Goal: Information Seeking & Learning: Learn about a topic

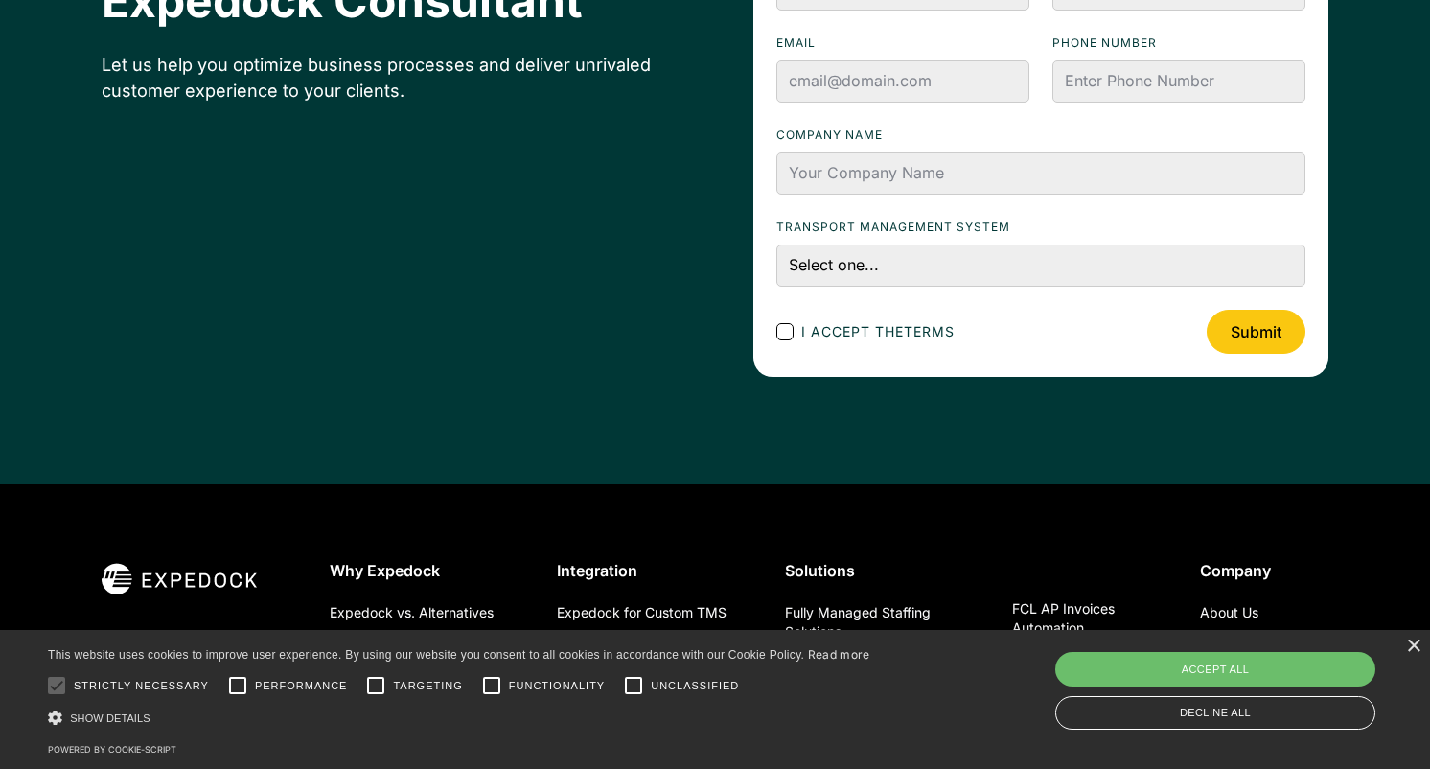
scroll to position [6881, 0]
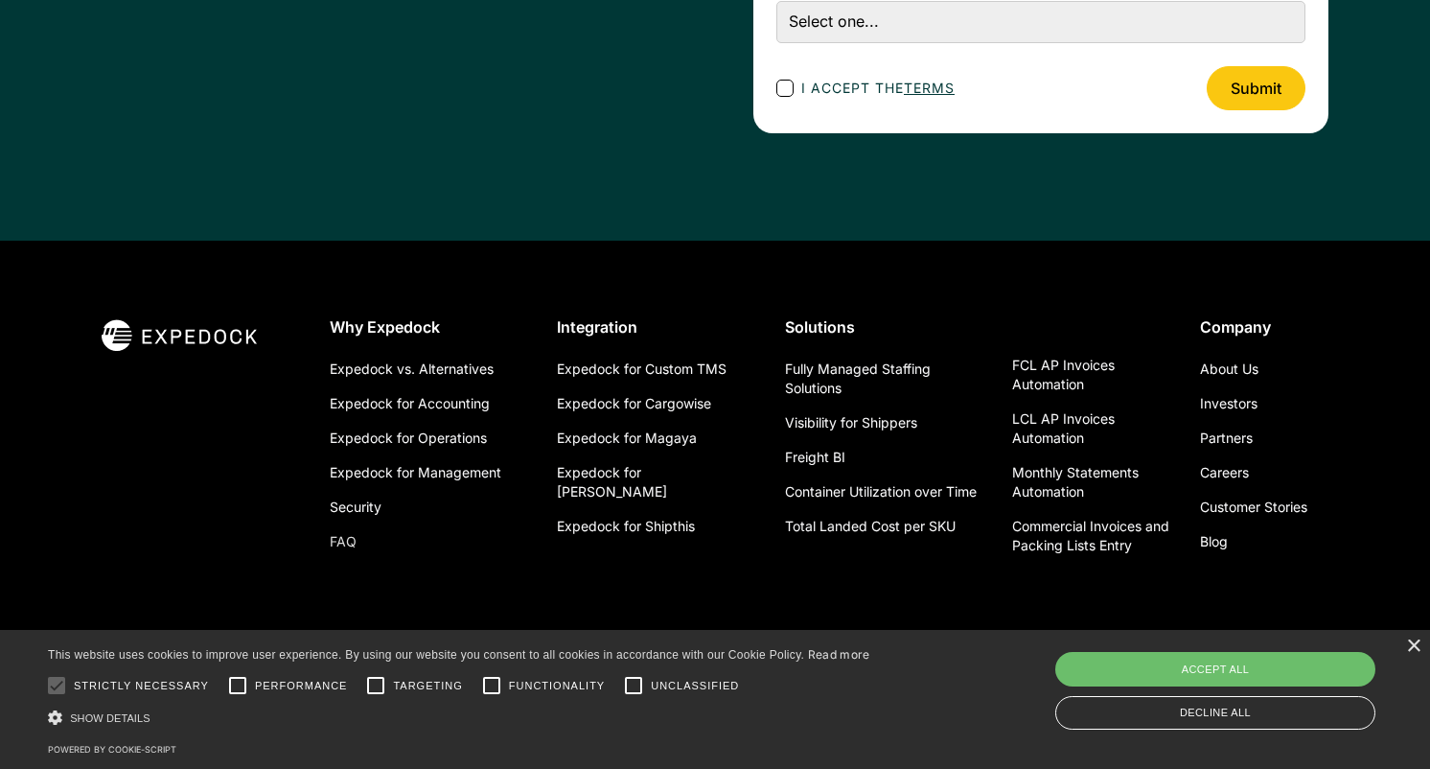
click at [346, 546] on link "FAQ" at bounding box center [343, 541] width 27 height 35
click at [338, 538] on link "FAQ" at bounding box center [343, 541] width 27 height 35
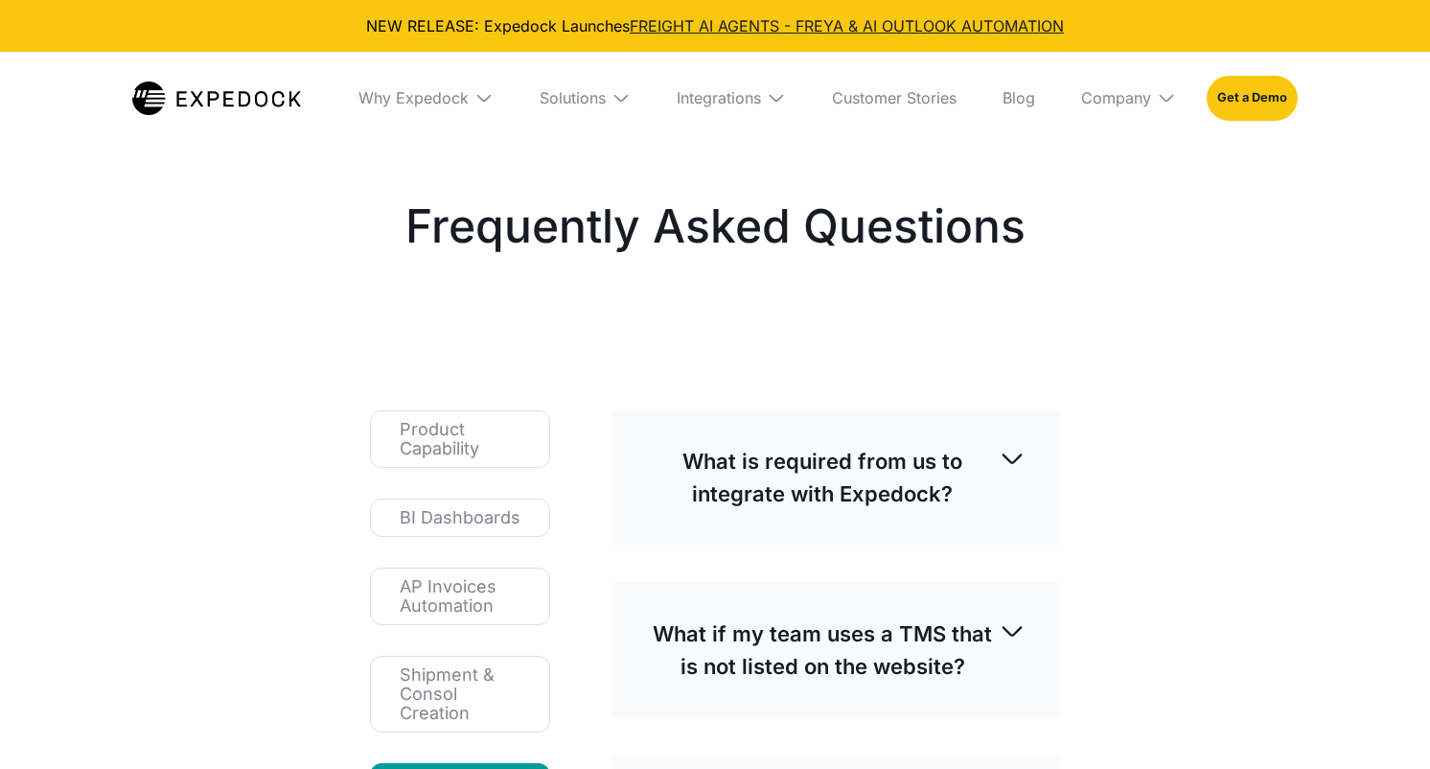
select select
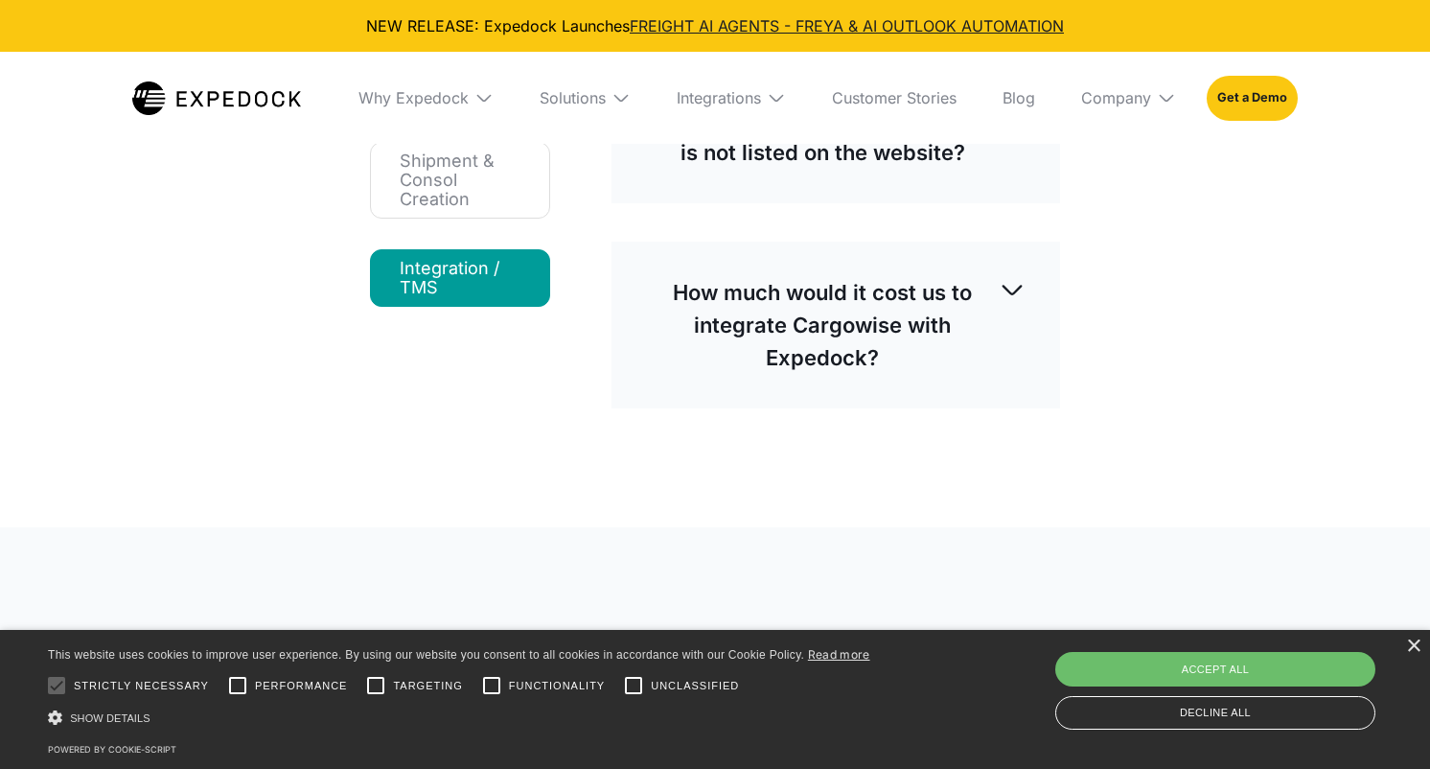
scroll to position [468, 0]
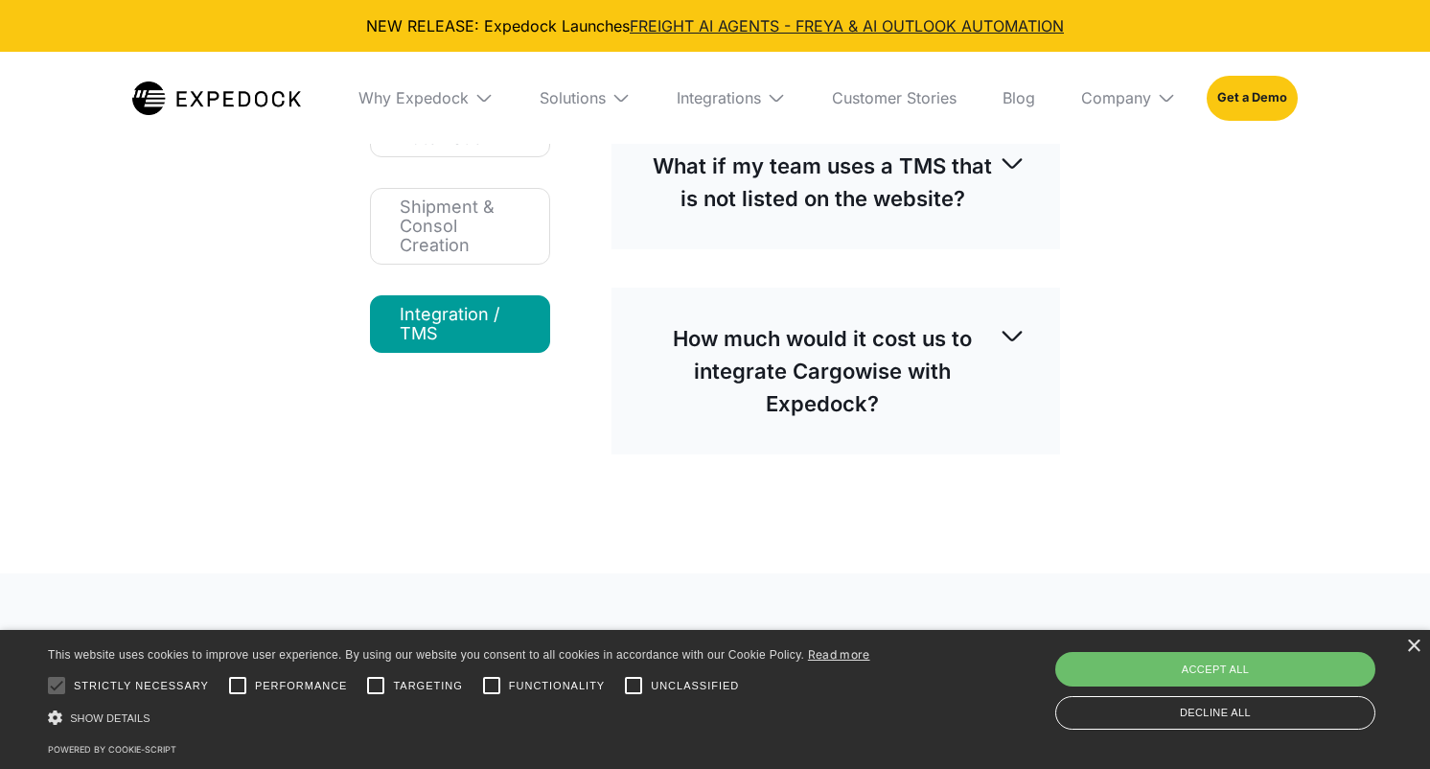
click at [842, 344] on p "How much would it cost us to integrate Cargowise with Expedock?" at bounding box center [822, 371] width 353 height 98
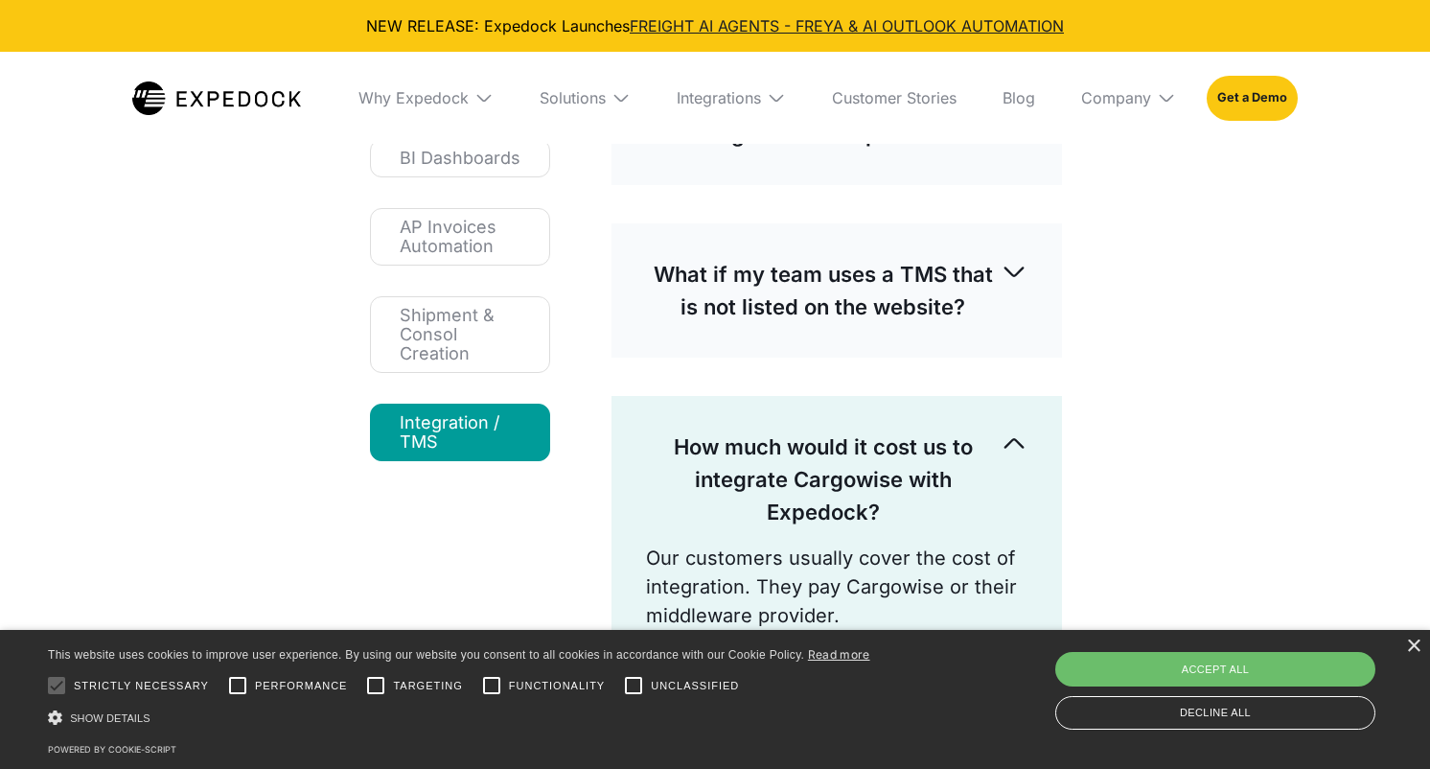
scroll to position [359, 0]
click at [818, 302] on p "What if my team uses a TMS that is not listed on the website?" at bounding box center [823, 291] width 355 height 65
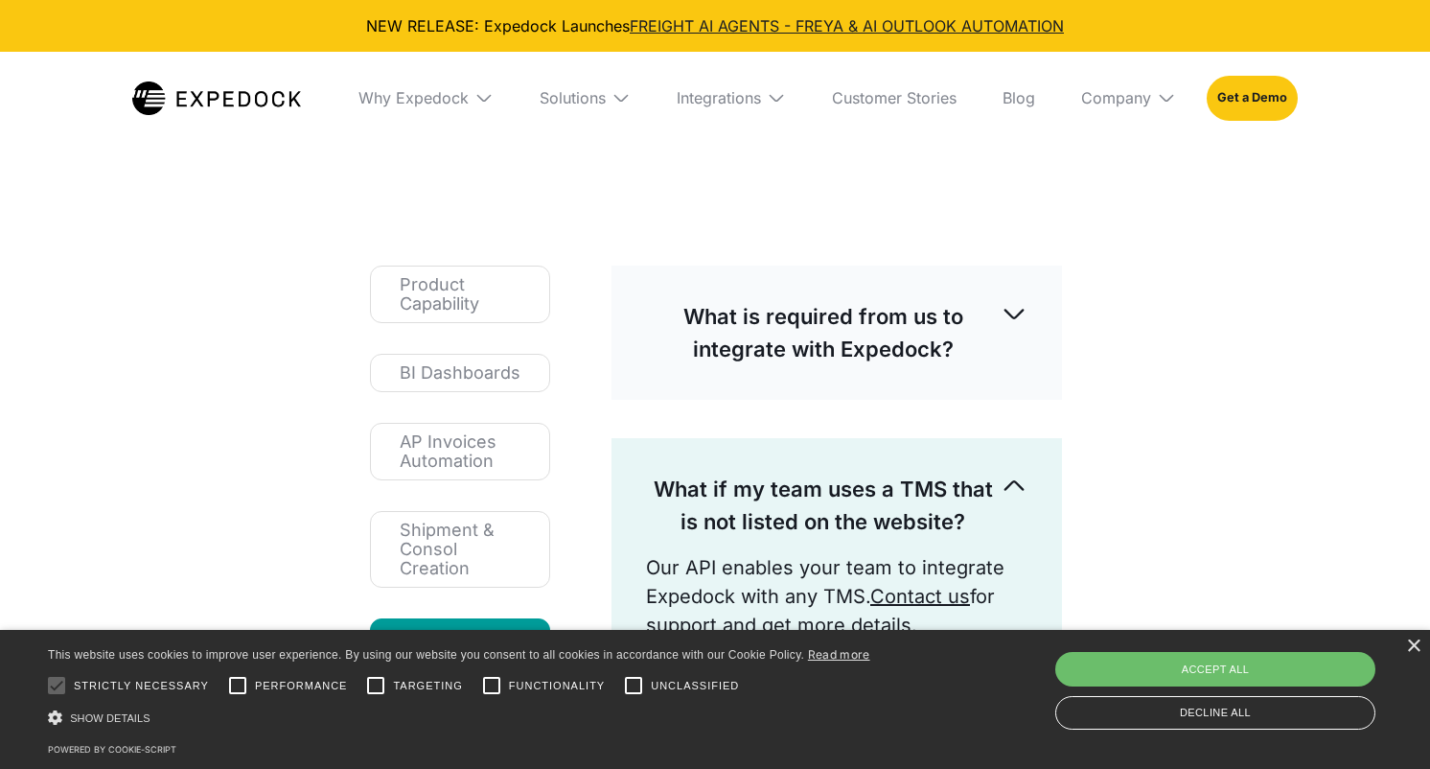
scroll to position [140, 0]
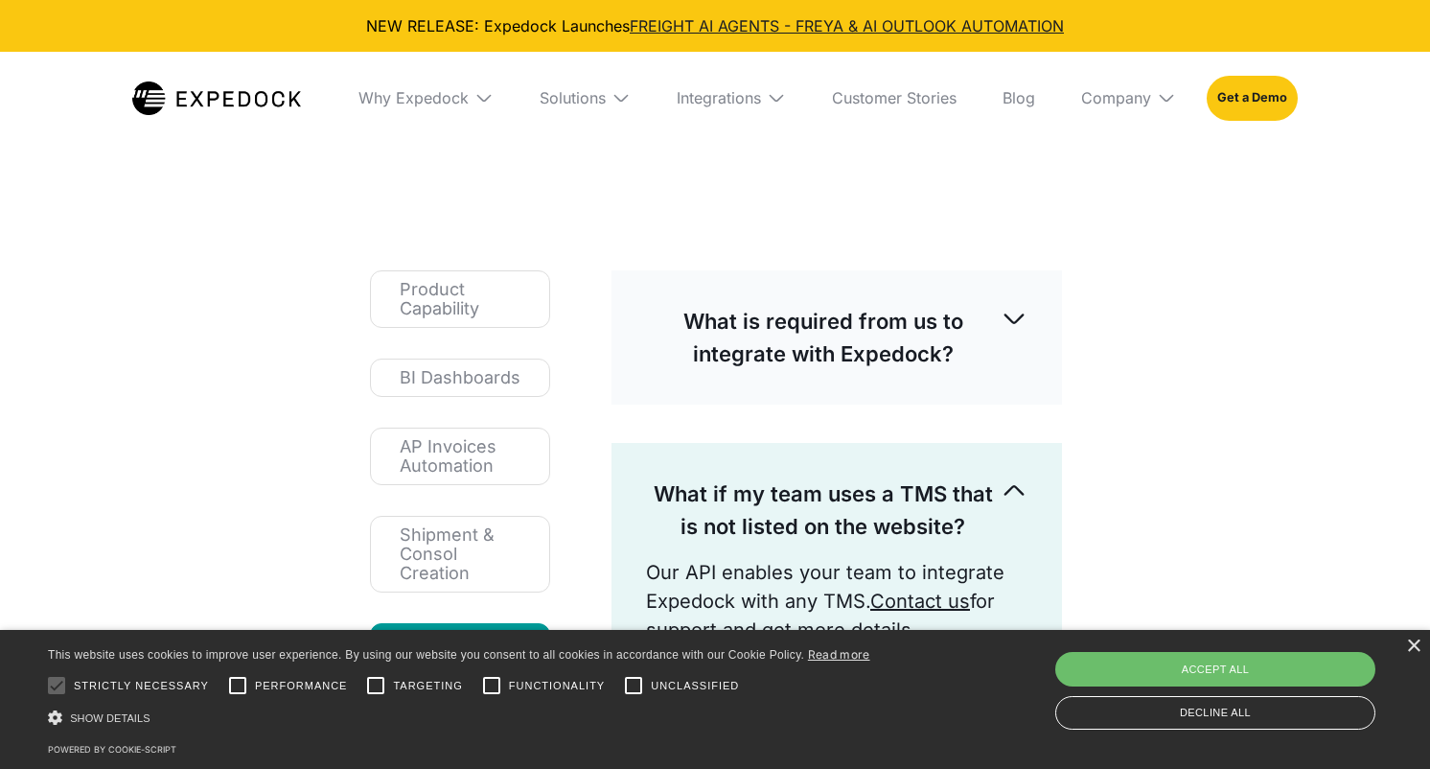
click at [817, 311] on p "What is required from us to integrate with Expedock?" at bounding box center [823, 337] width 355 height 65
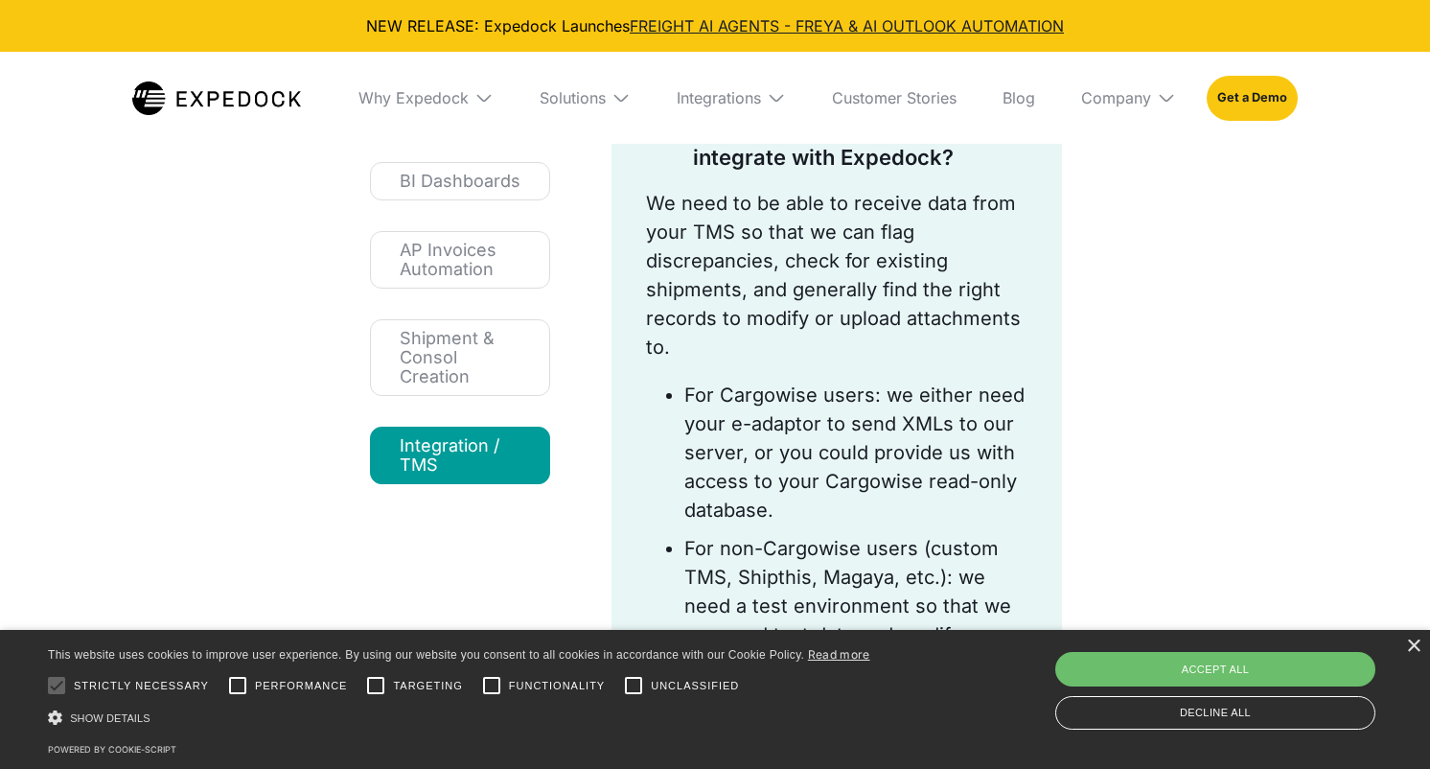
scroll to position [333, 0]
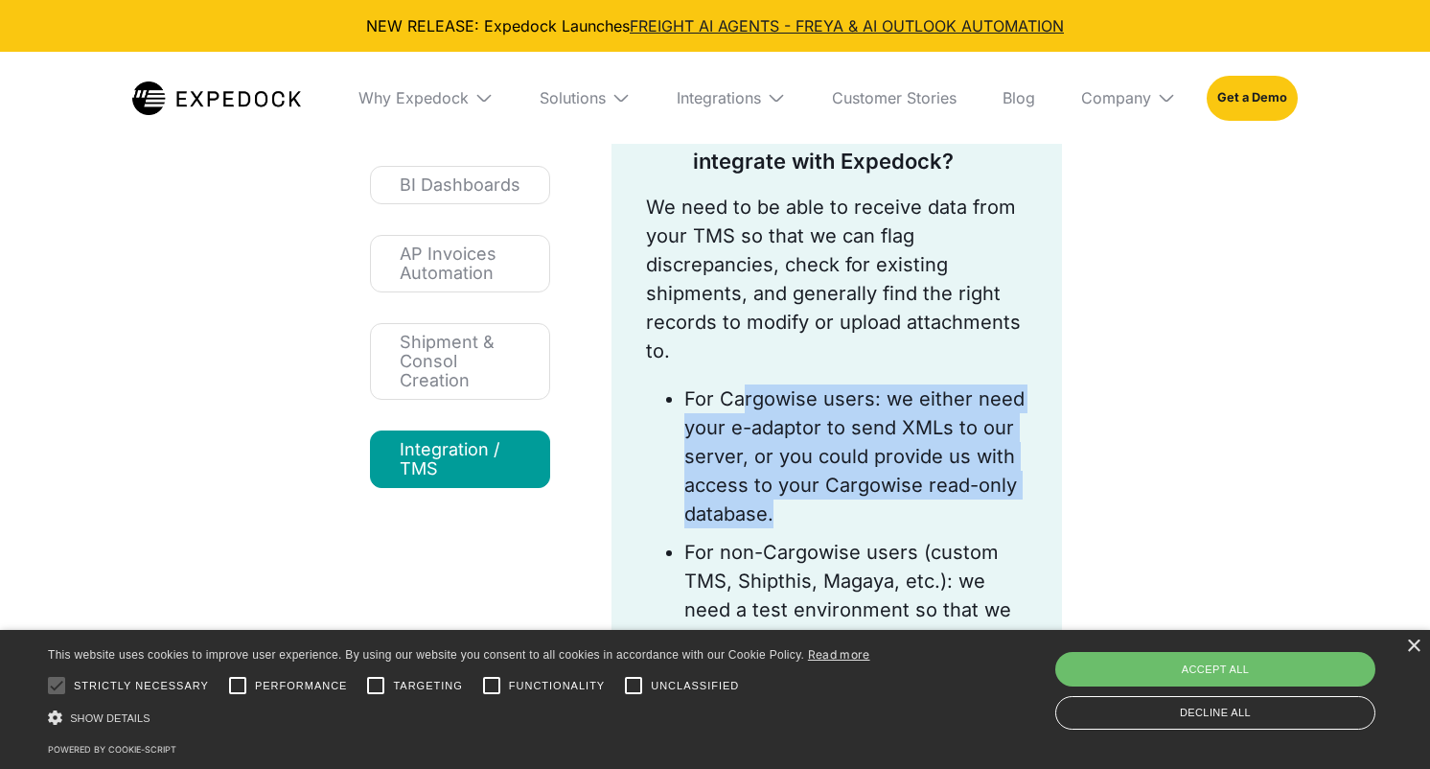
drag, startPoint x: 783, startPoint y: 523, endPoint x: 738, endPoint y: 392, distance: 138.9
click at [738, 392] on li "For Cargowise users: we either need your e-adaptor to send XMLs to our server, …" at bounding box center [856, 456] width 343 height 144
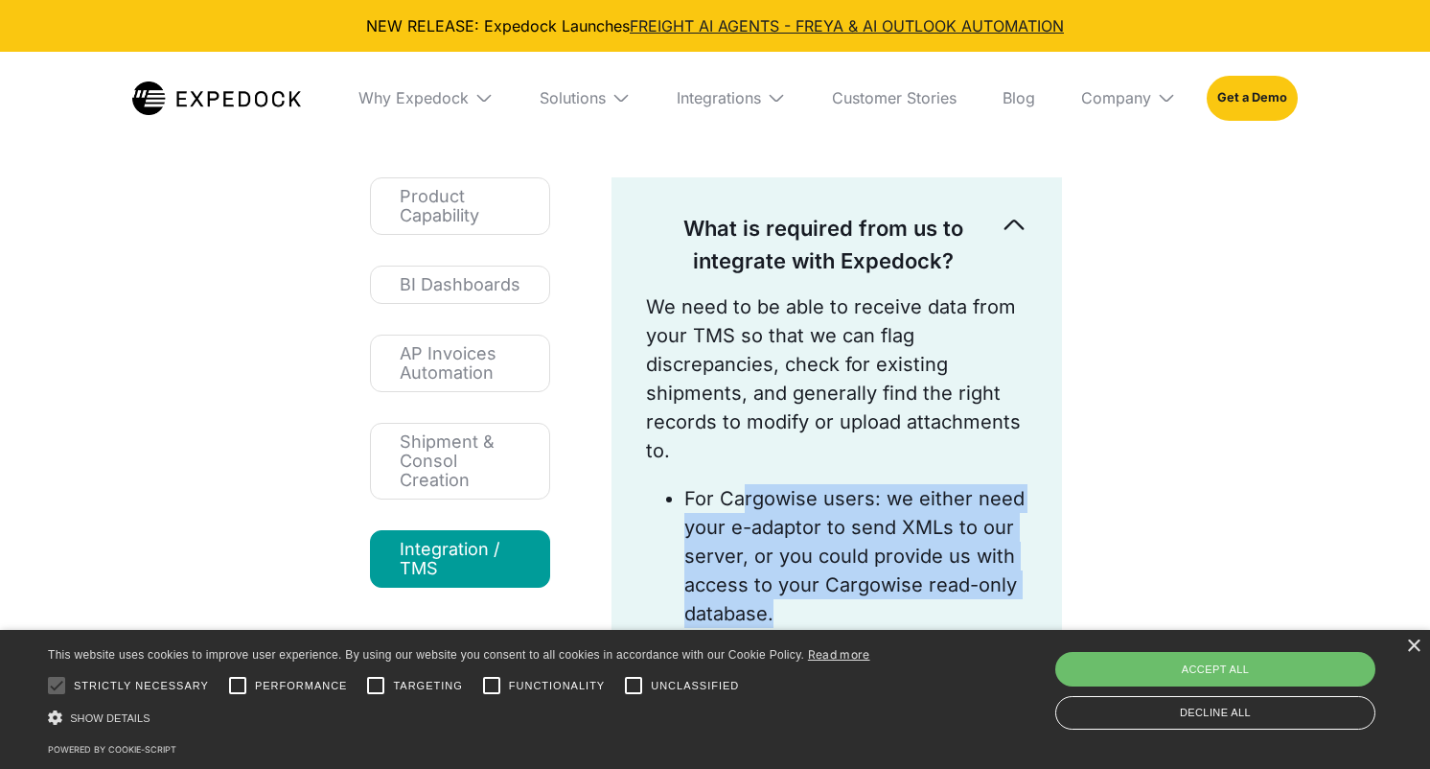
scroll to position [219, 0]
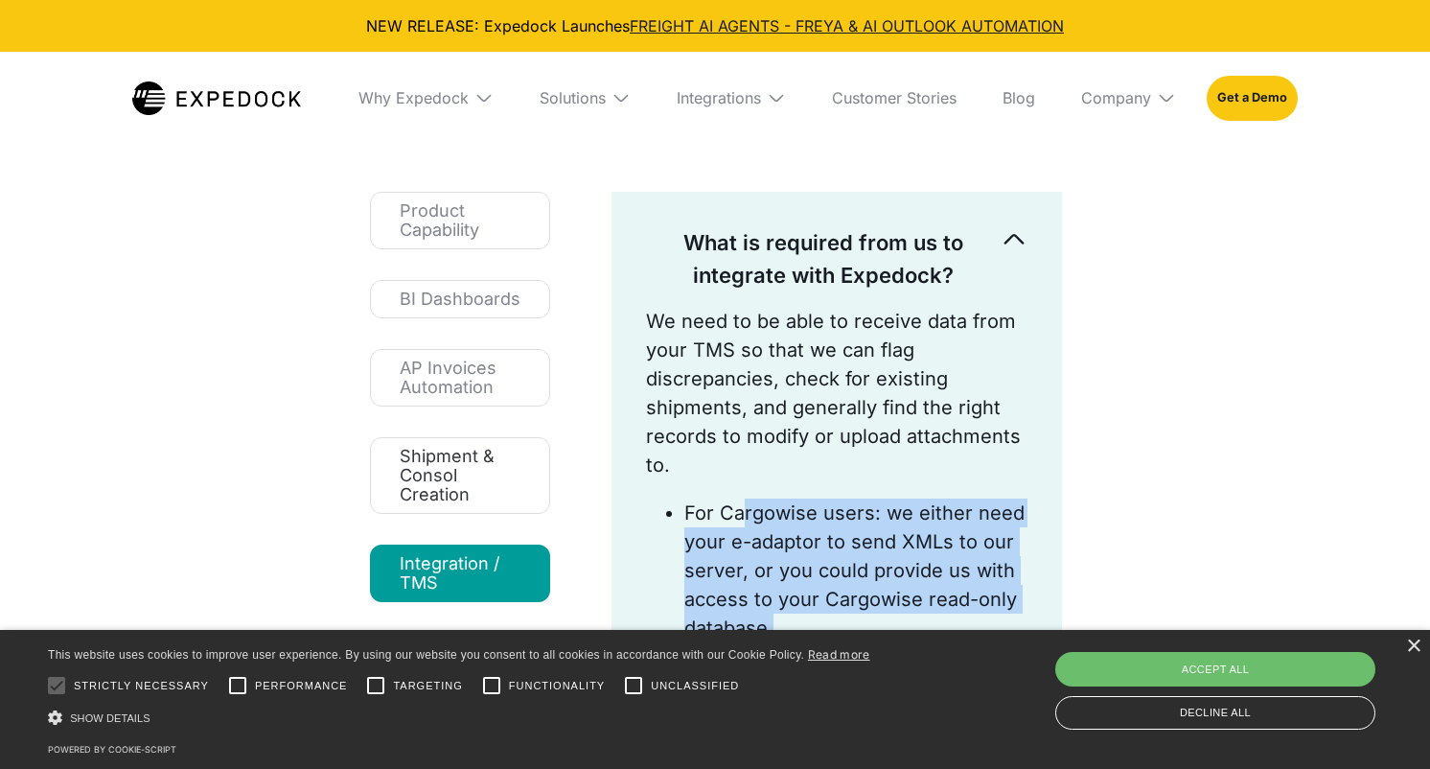
click at [527, 491] on link "Shipment & Consol Creation" at bounding box center [460, 475] width 180 height 77
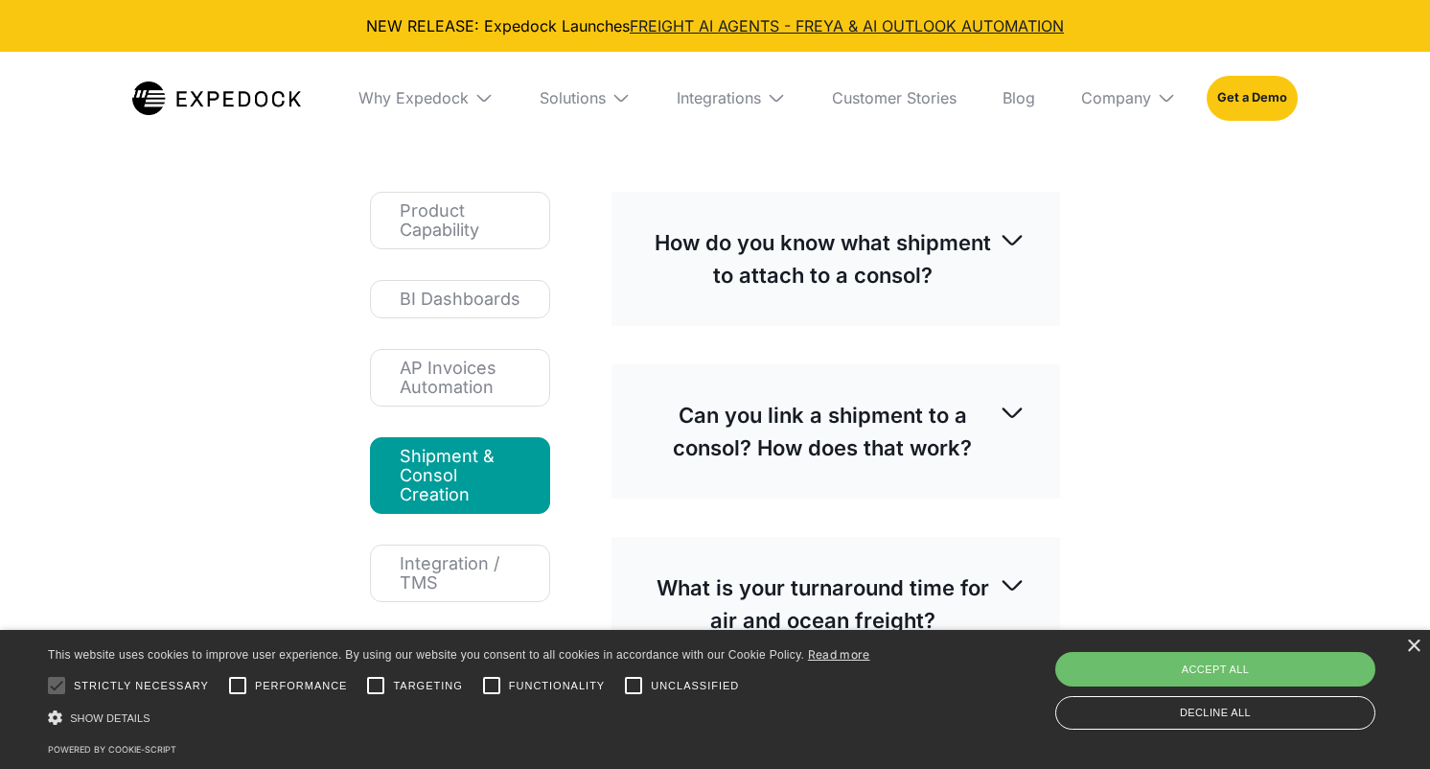
click at [704, 285] on p "How do you know what shipment to attach to a consol?" at bounding box center [822, 258] width 353 height 65
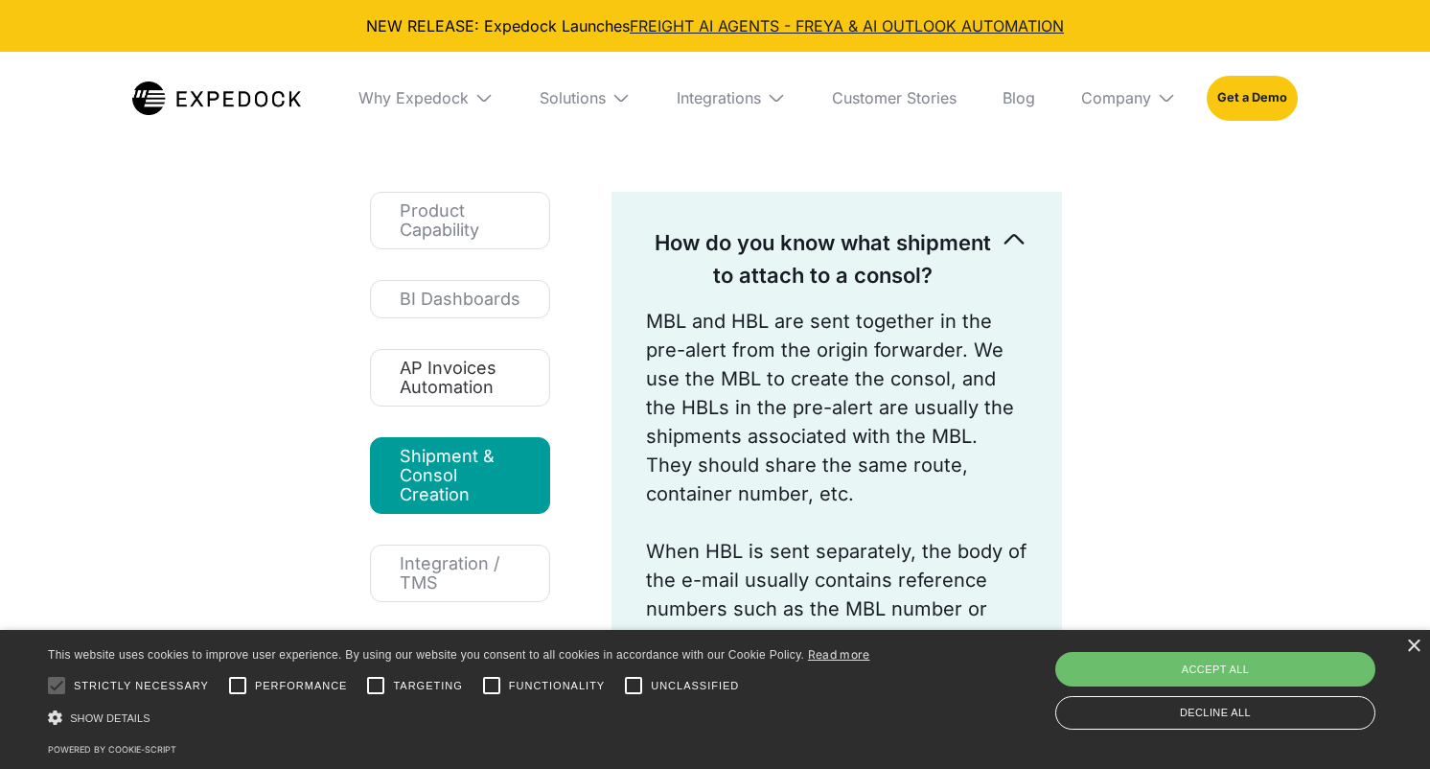
click at [484, 401] on link "AP Invoices Automation" at bounding box center [460, 378] width 180 height 58
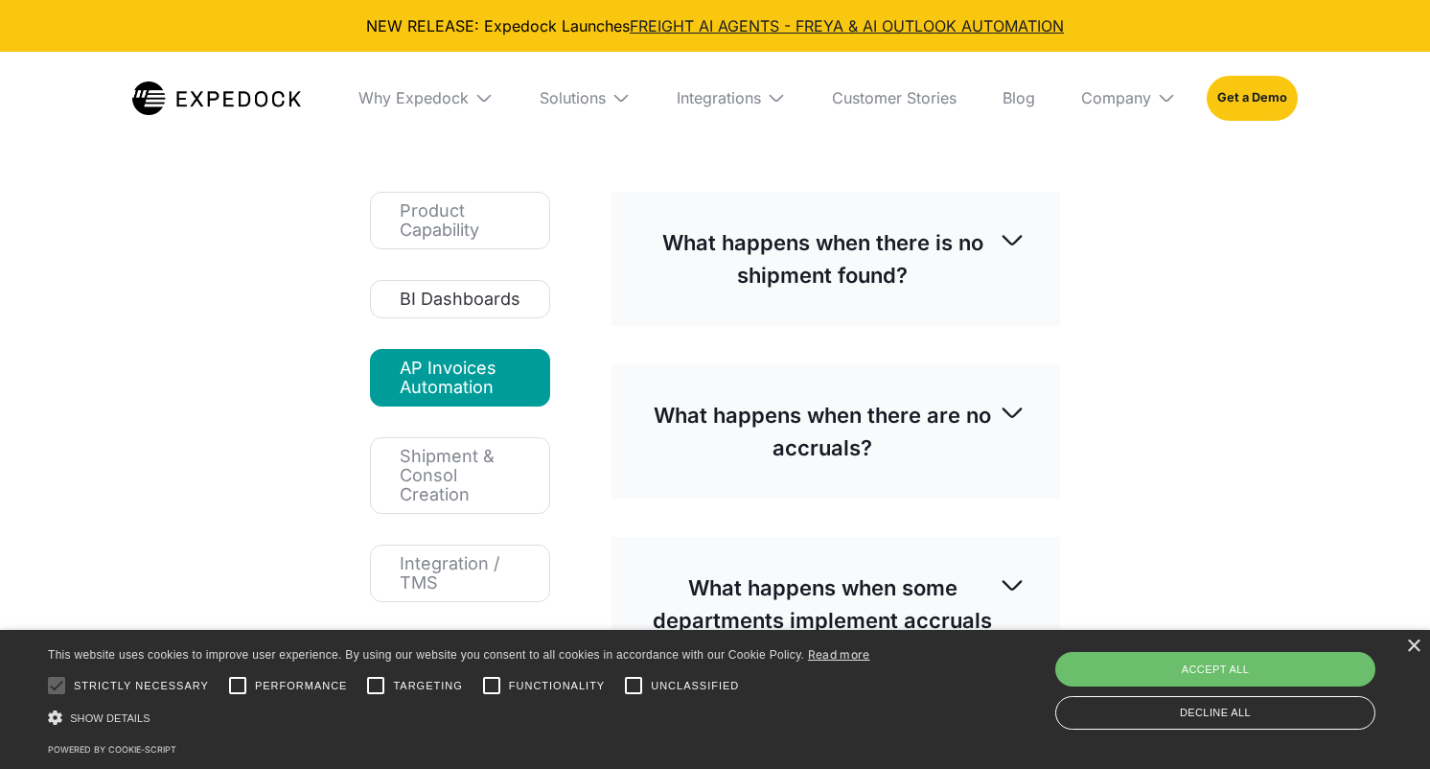
click at [492, 295] on div "BI Dashboards" at bounding box center [460, 299] width 121 height 19
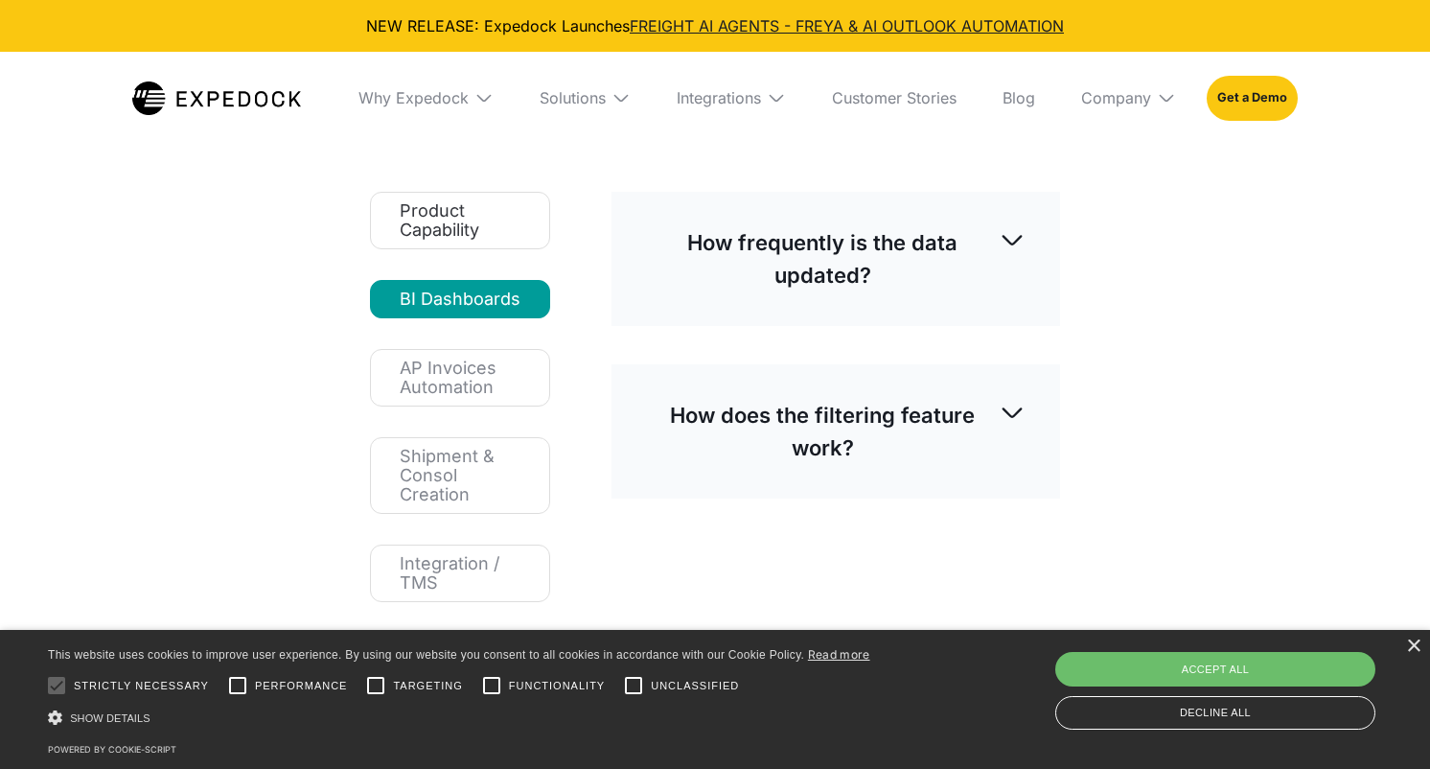
click at [497, 213] on div "Product Capability" at bounding box center [460, 220] width 121 height 38
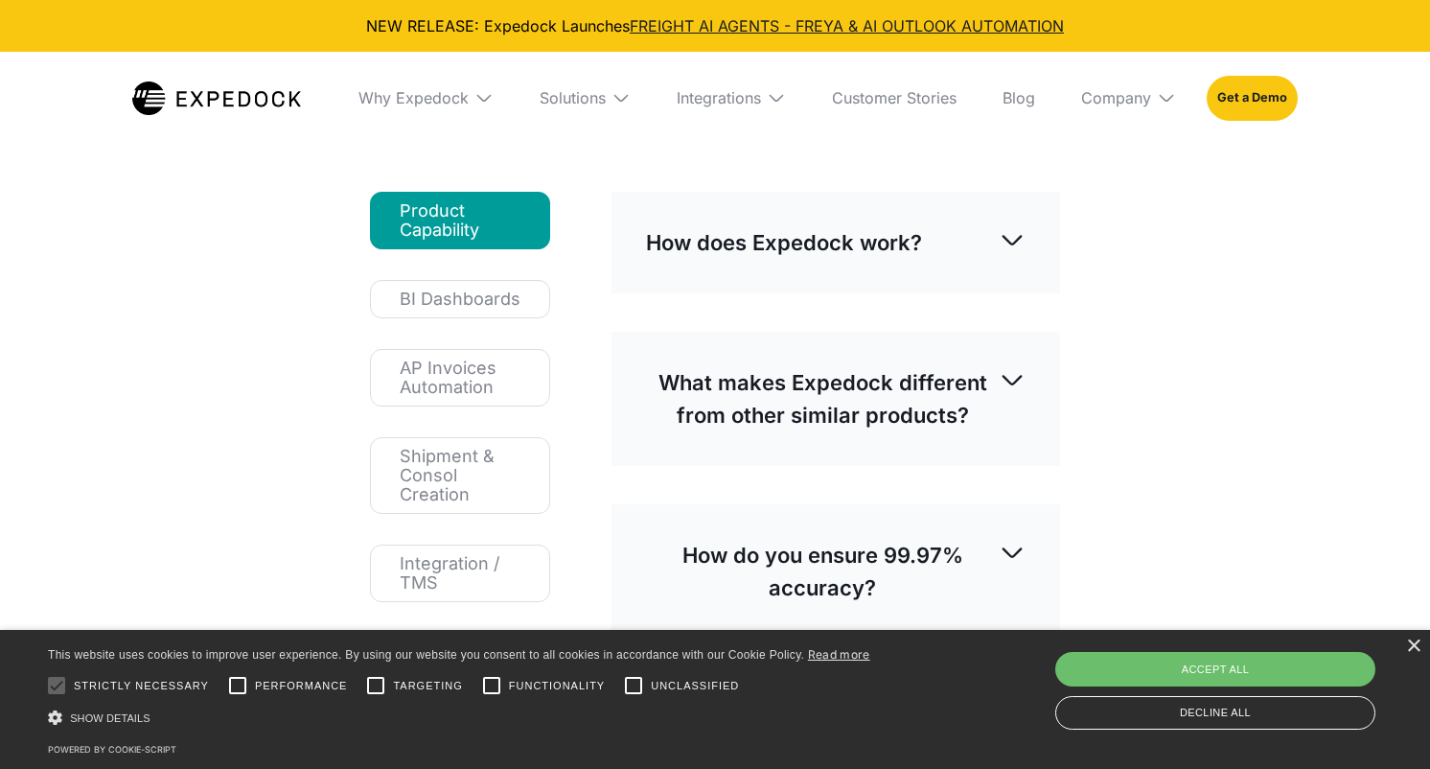
click at [710, 230] on p "How does Expedock work?" at bounding box center [784, 242] width 276 height 33
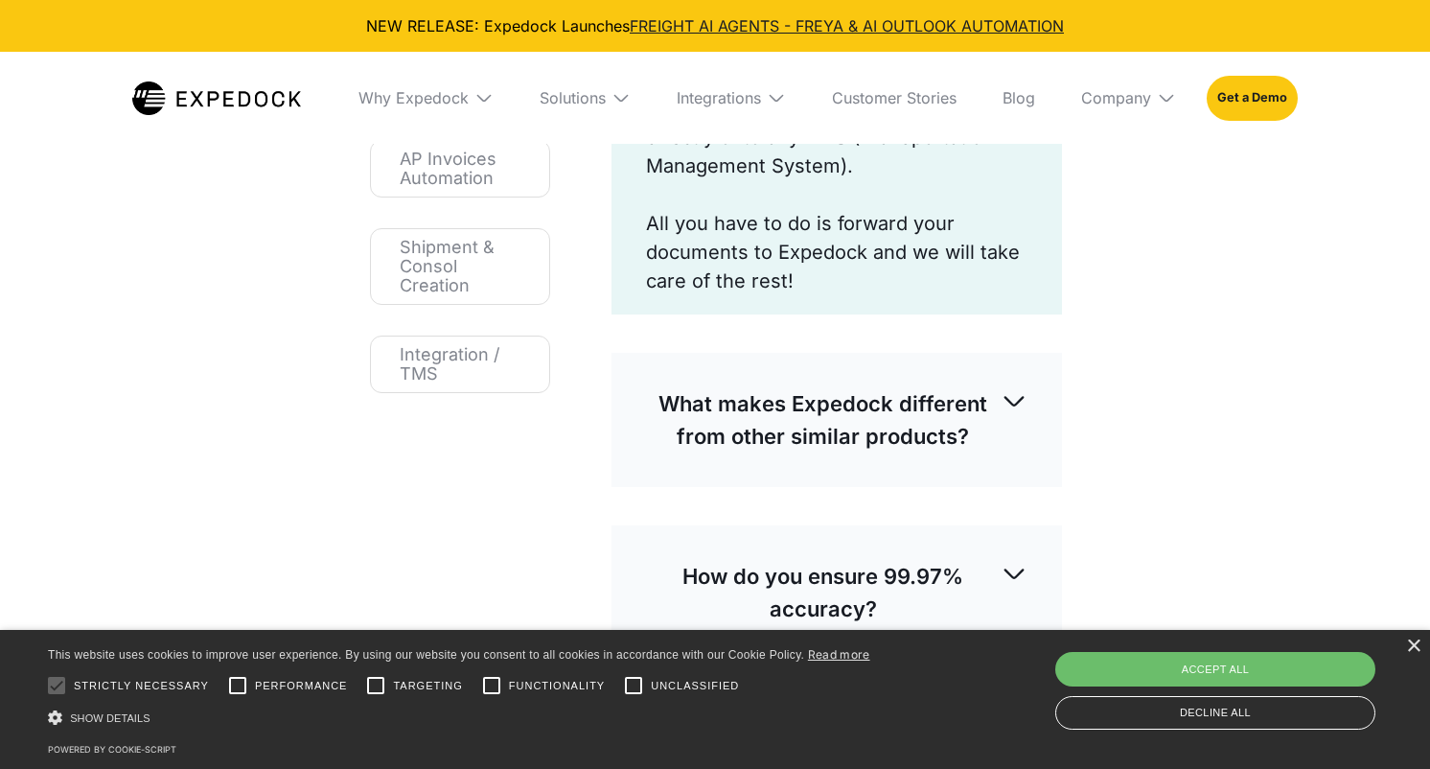
click at [698, 467] on div "What makes Expedock different from other similar products?" at bounding box center [837, 420] width 382 height 96
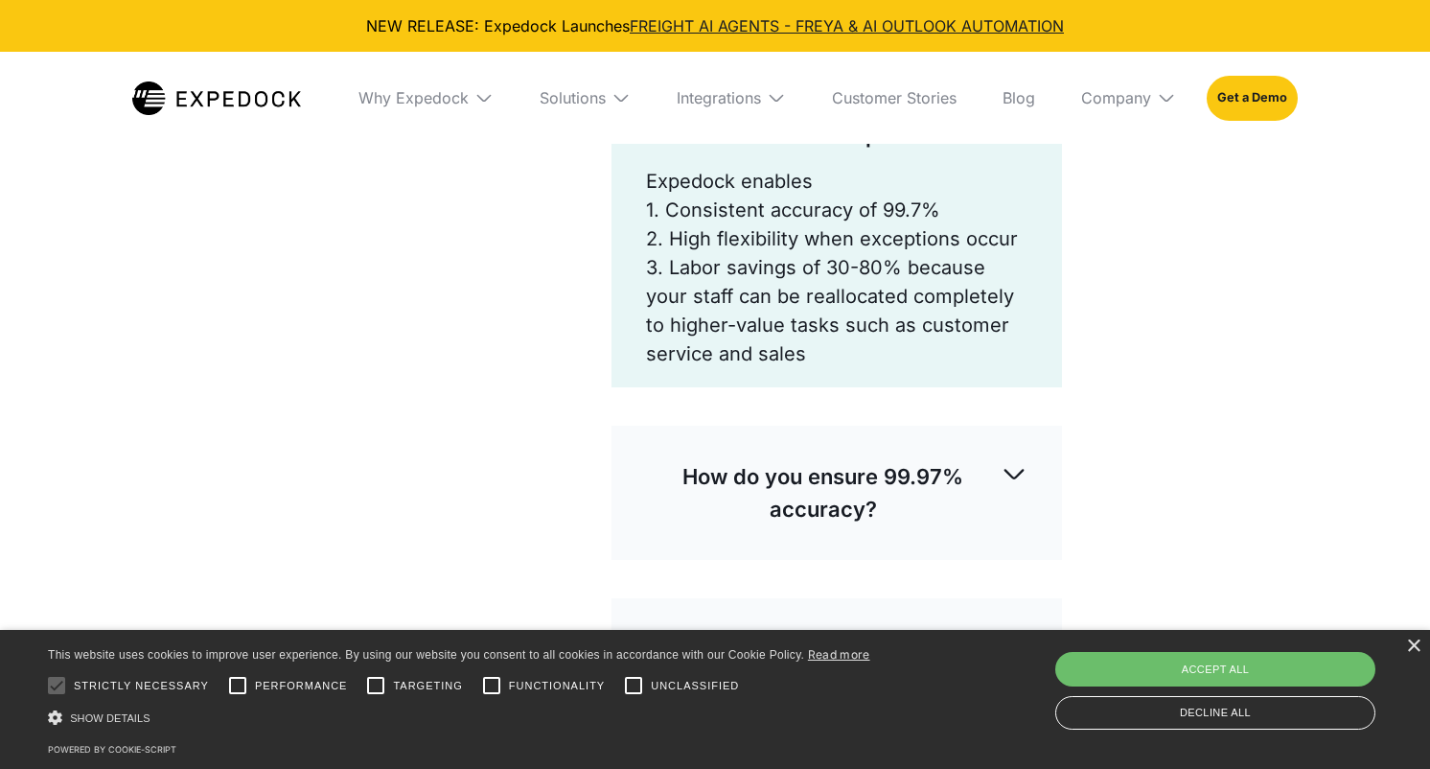
click at [697, 467] on p "How do you ensure 99.97% accuracy?" at bounding box center [823, 492] width 355 height 65
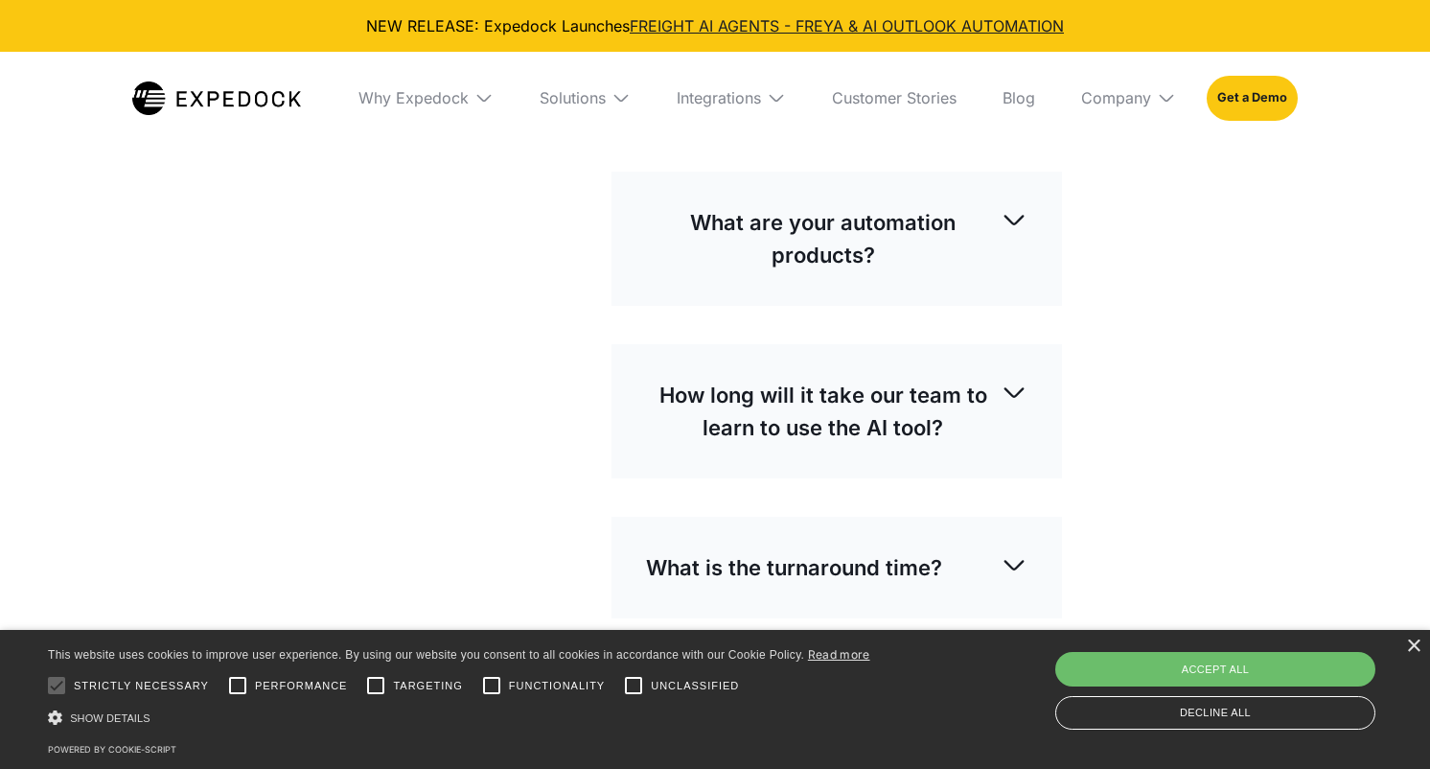
scroll to position [1374, 0]
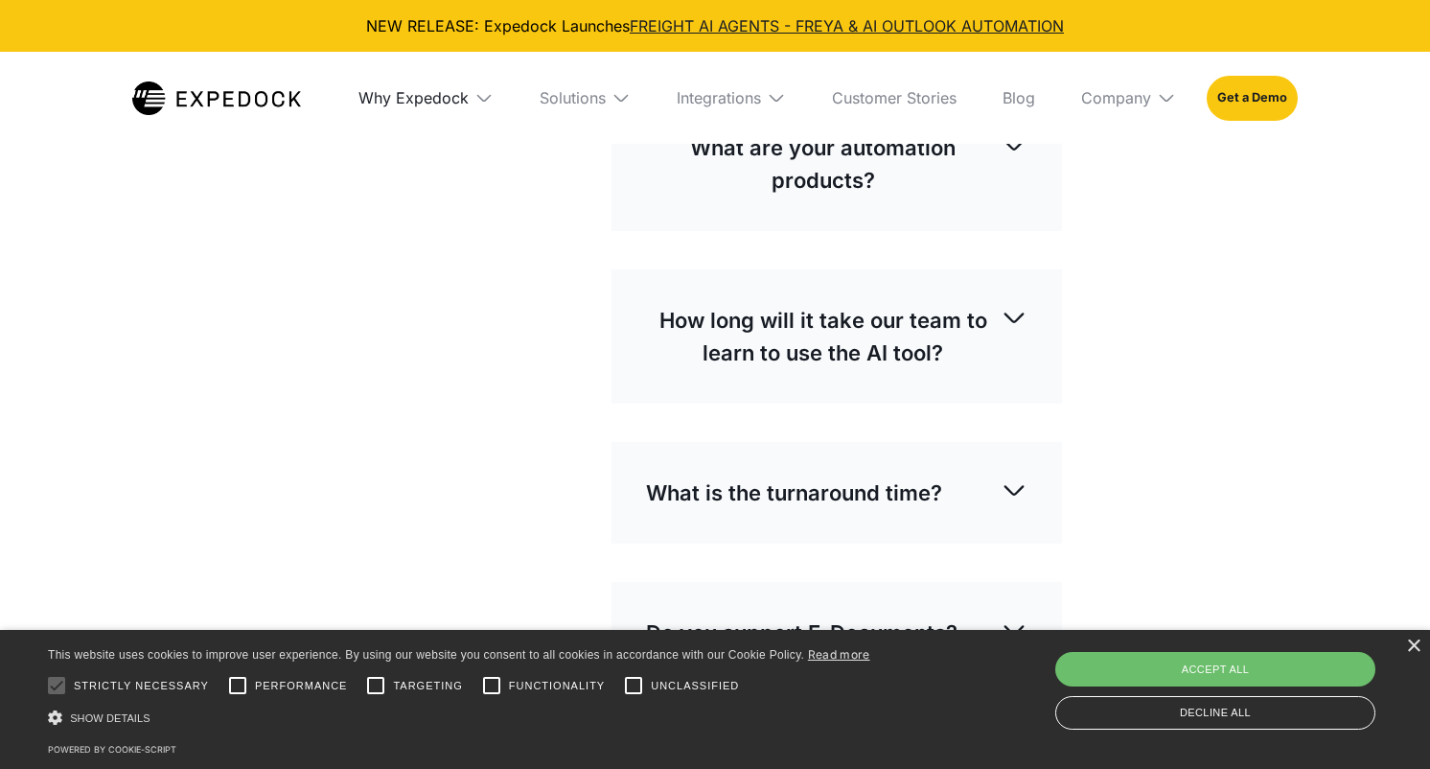
click at [444, 104] on div "Why Expedock" at bounding box center [414, 97] width 110 height 19
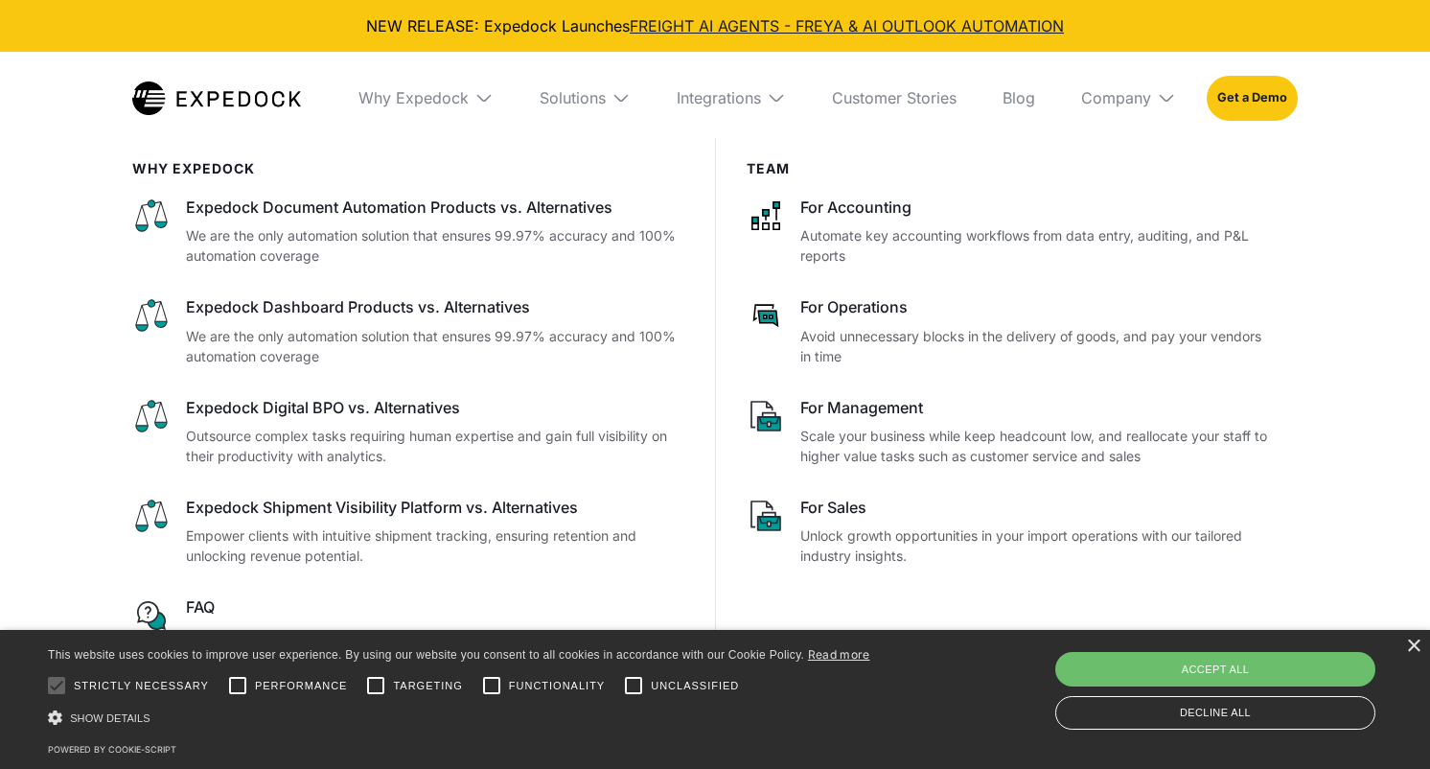
click at [184, 92] on img at bounding box center [216, 98] width 169 height 34
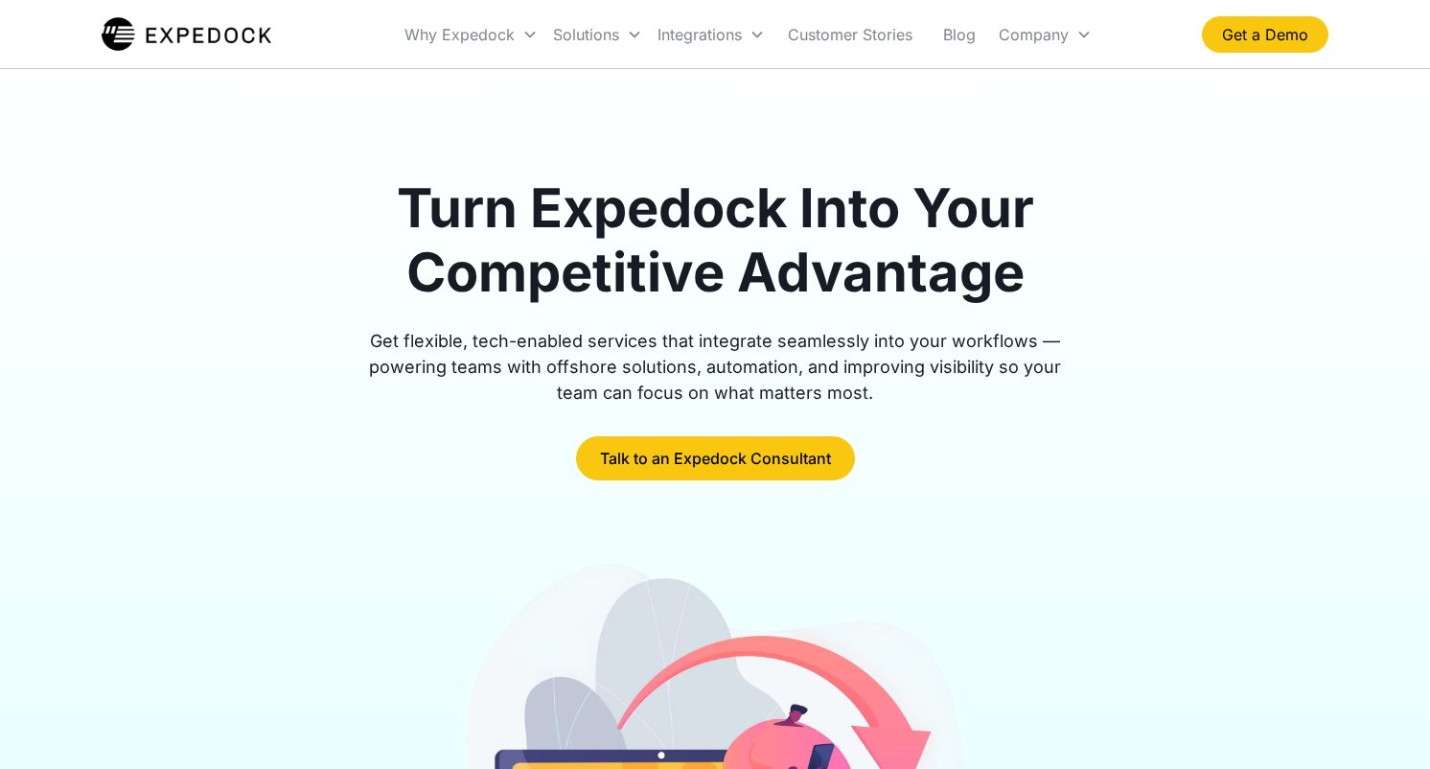
click at [184, 99] on div "Turn Expedock Into Your Competitive Advantage Get flexible, tech-enabled servic…" at bounding box center [715, 626] width 1227 height 1114
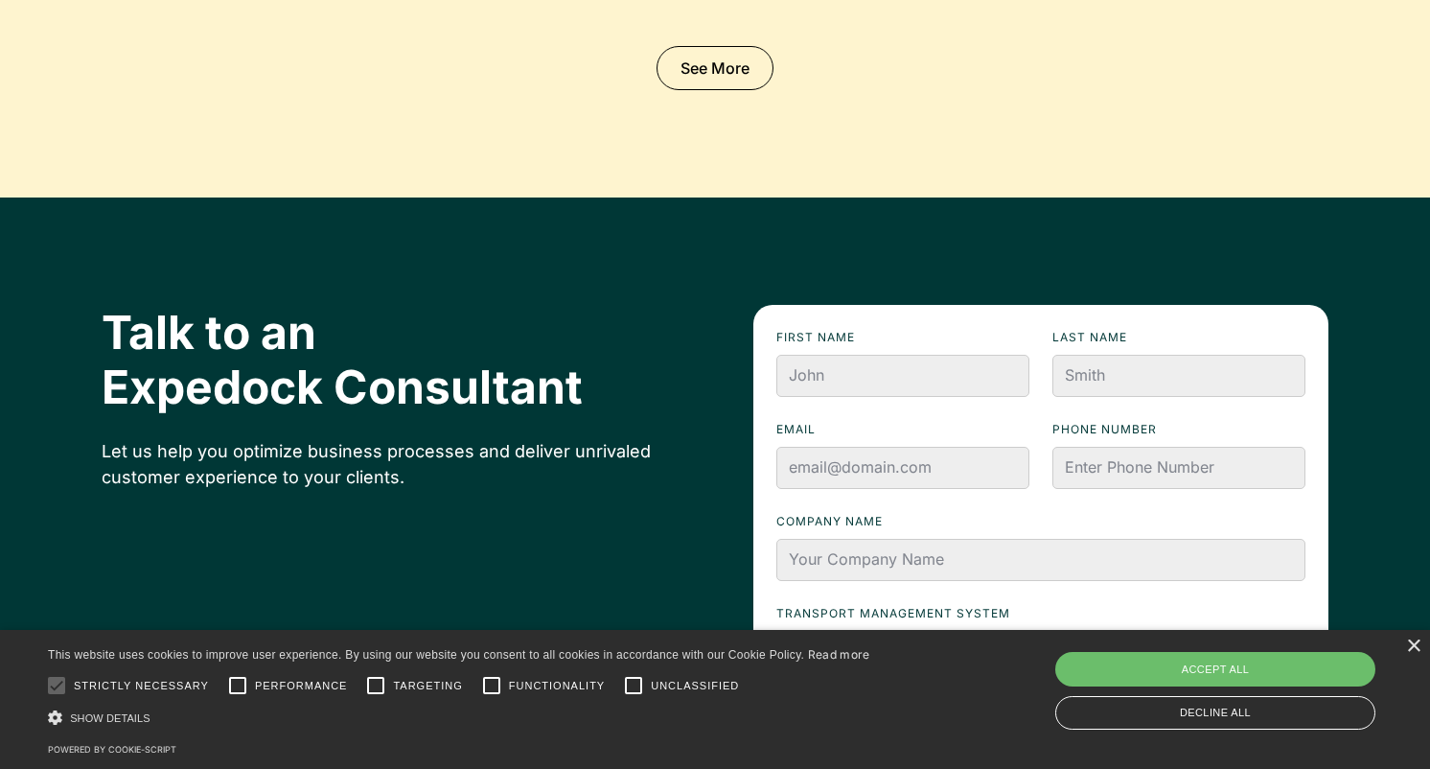
scroll to position [6250, 0]
